Goal: Information Seeking & Learning: Learn about a topic

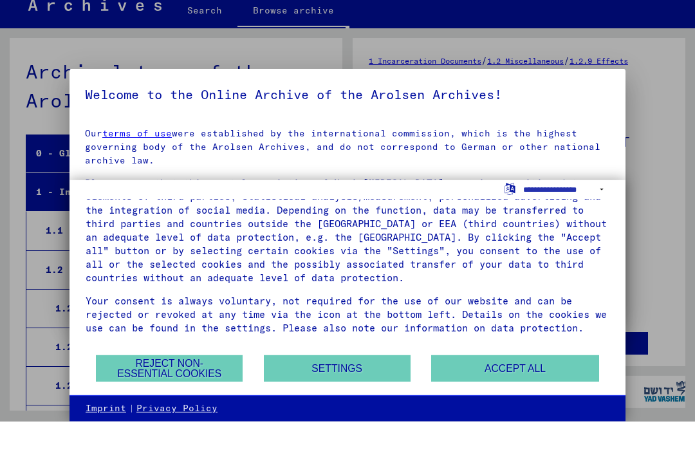
scroll to position [2199, 0]
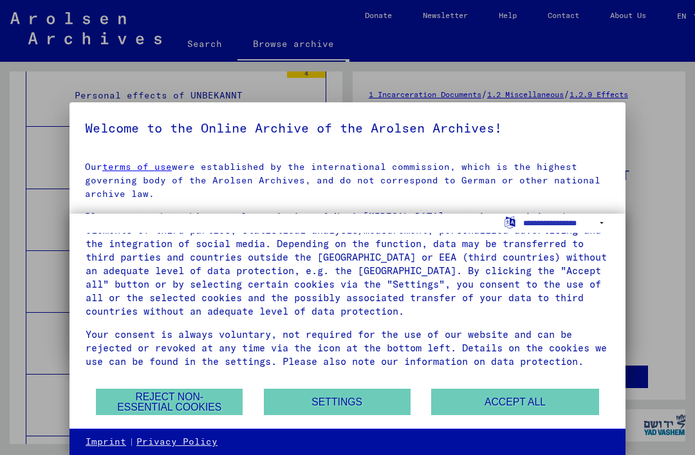
click at [513, 396] on button "Accept all" at bounding box center [514, 402] width 167 height 26
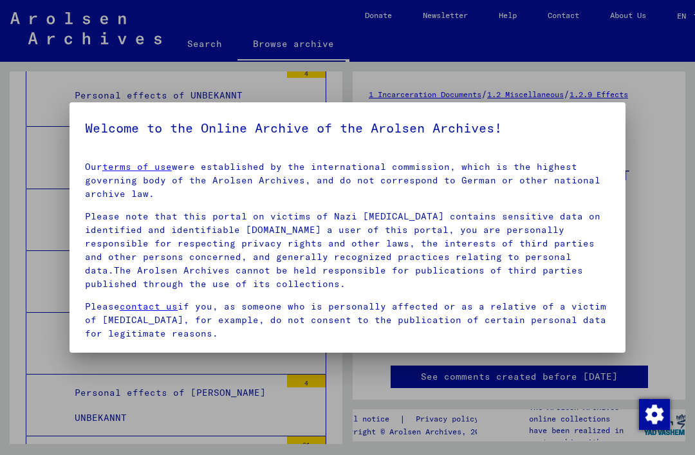
scroll to position [0, 0]
click at [233, 420] on div at bounding box center [347, 227] width 695 height 455
click at [580, 208] on div "Our terms of use were established by the international commission, which is the…" at bounding box center [347, 293] width 525 height 266
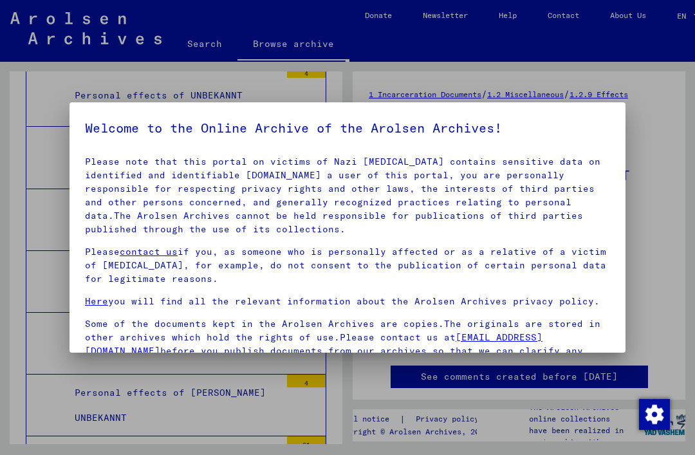
scroll to position [54, 0]
click at [473, 284] on p "Please contact us if you, as someone who is personally affected or as a relativ…" at bounding box center [347, 266] width 525 height 41
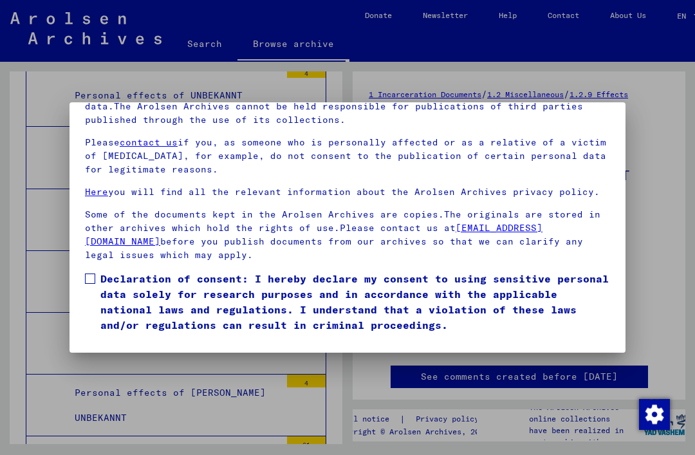
scroll to position [136, 0]
click at [92, 271] on label "Declaration of consent: I hereby declare my consent to using sensitive personal…" at bounding box center [347, 302] width 525 height 62
click at [111, 339] on button "I agree" at bounding box center [116, 351] width 62 height 24
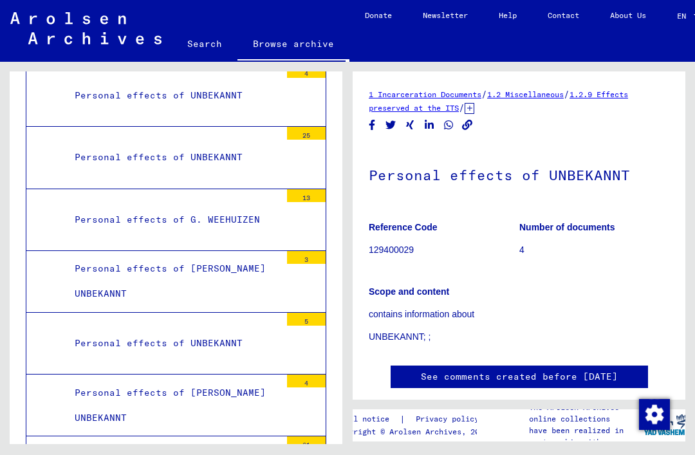
scroll to position [30, 0]
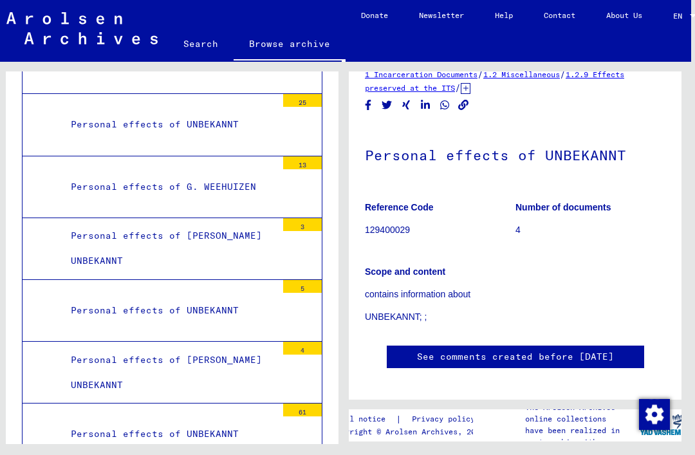
scroll to position [0, 4]
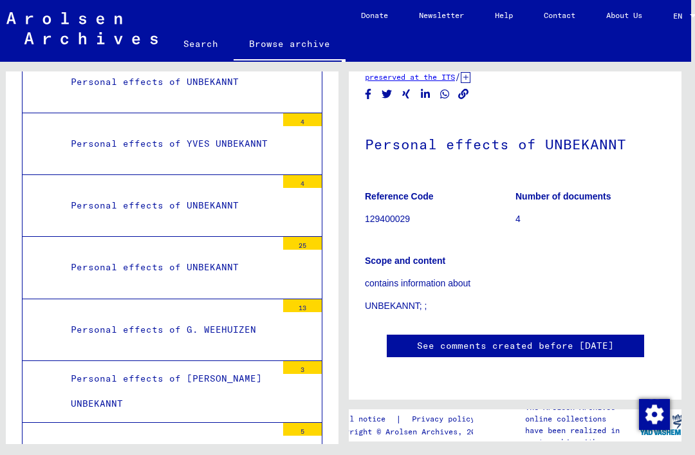
scroll to position [2088, 0]
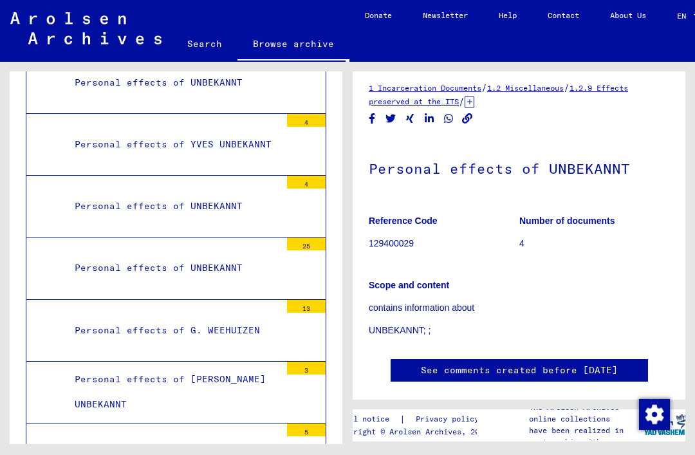
scroll to position [5, 0]
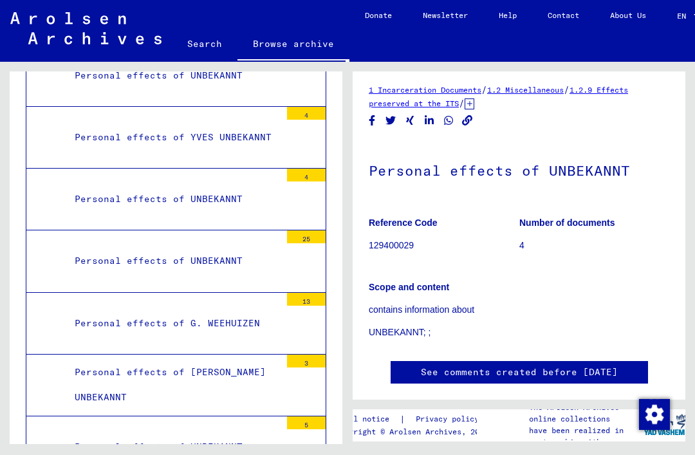
scroll to position [2095, 0]
